Goal: Information Seeking & Learning: Learn about a topic

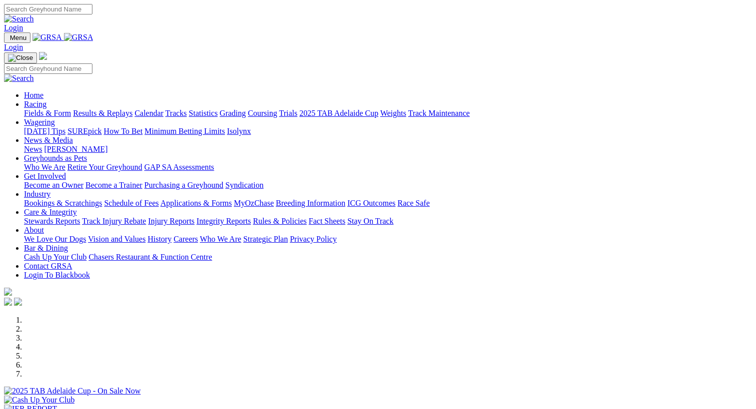
click at [163, 109] on link "Calendar" at bounding box center [148, 113] width 29 height 8
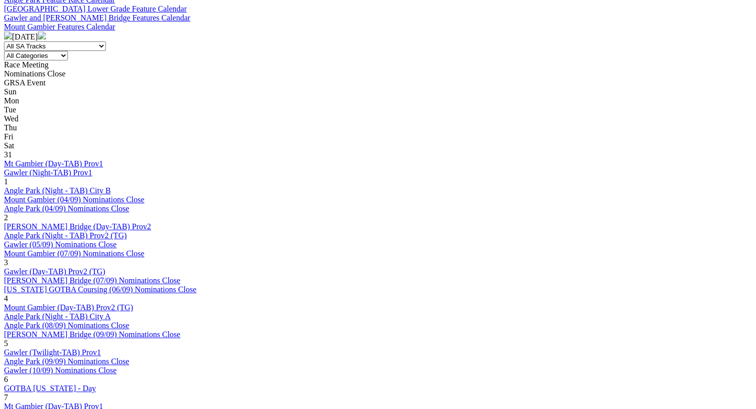
scroll to position [404, 3]
